Goal: Navigation & Orientation: Find specific page/section

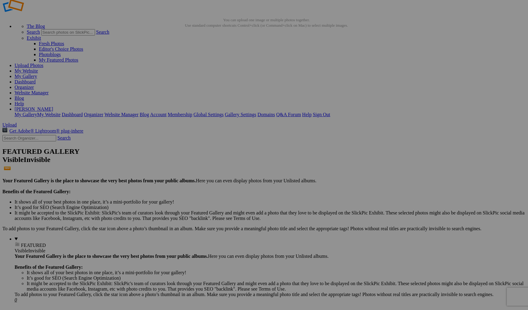
scroll to position [13, 0]
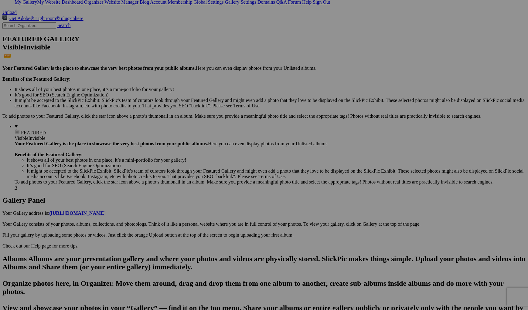
scroll to position [34, 0]
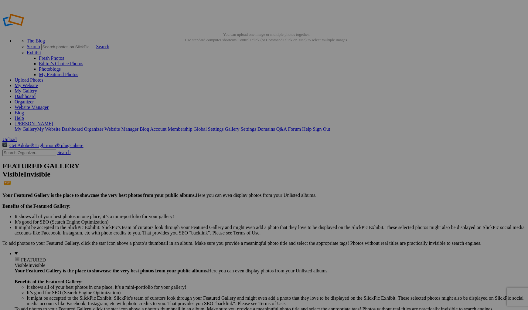
scroll to position [106, 0]
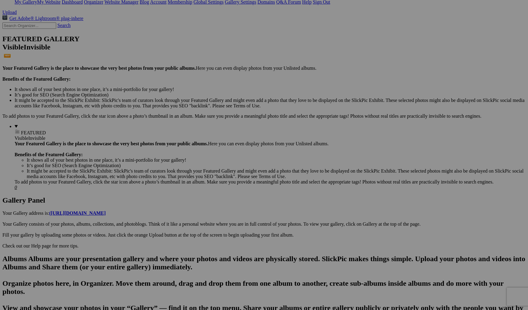
scroll to position [331, 0]
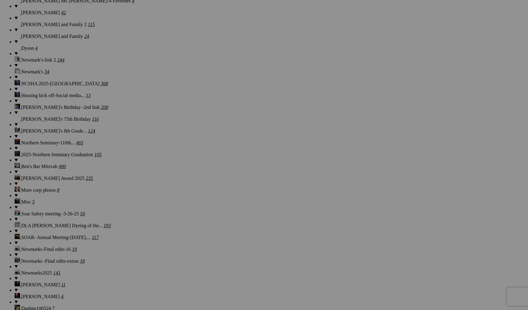
scroll to position [206, 0]
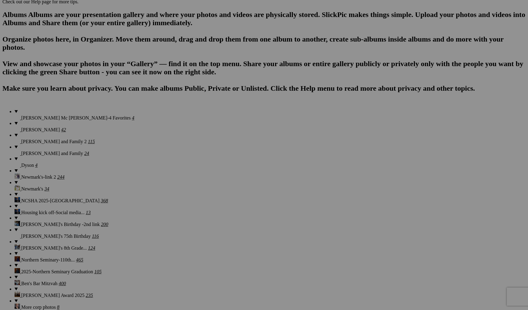
scroll to position [382, 0]
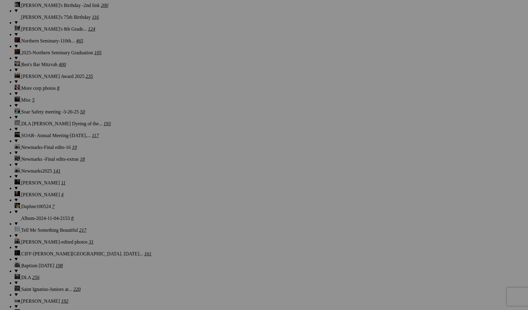
scroll to position [301, 0]
